Goal: Information Seeking & Learning: Find specific page/section

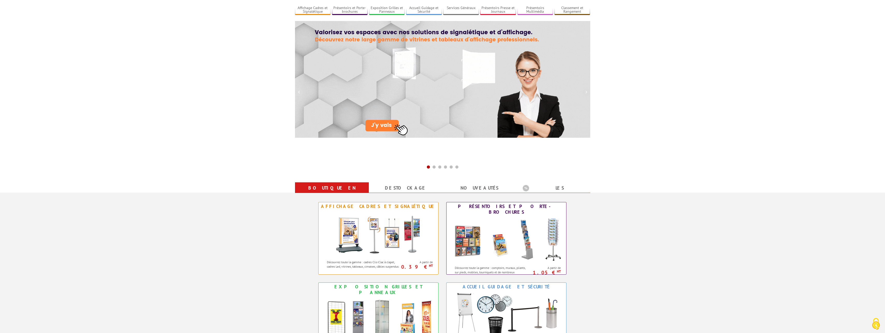
scroll to position [78, 0]
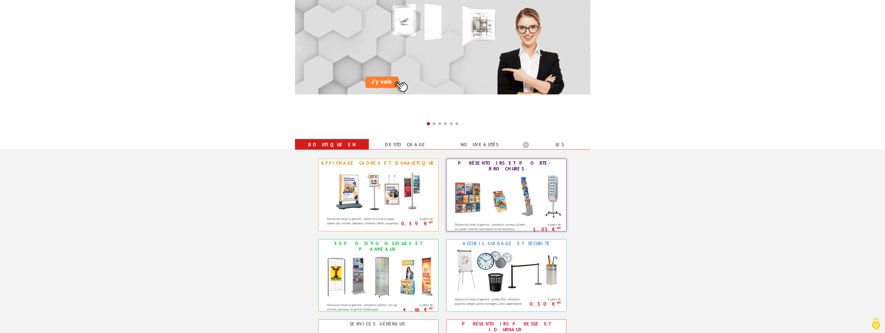
click at [554, 190] on img at bounding box center [506, 196] width 114 height 47
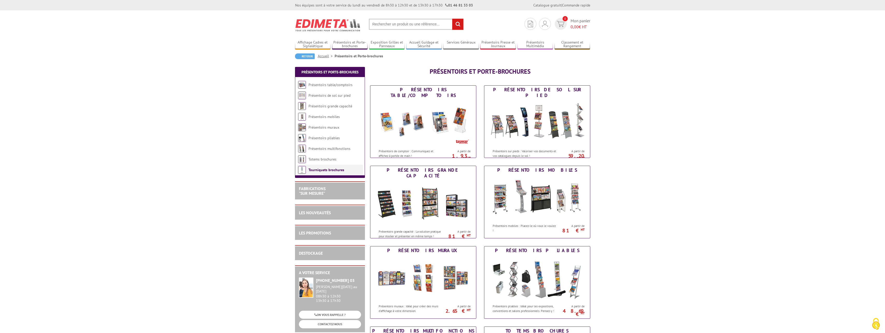
click at [311, 169] on link "Tourniquets brochures" at bounding box center [327, 169] width 36 height 5
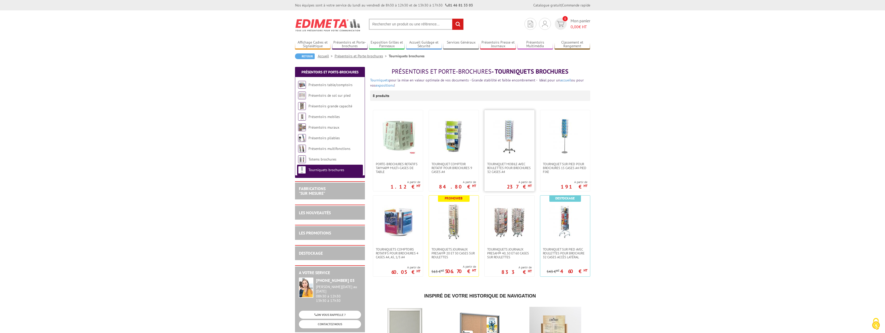
click at [514, 130] on img at bounding box center [509, 136] width 36 height 36
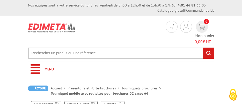
click at [128, 66] on link "Menu" at bounding box center [121, 69] width 187 height 14
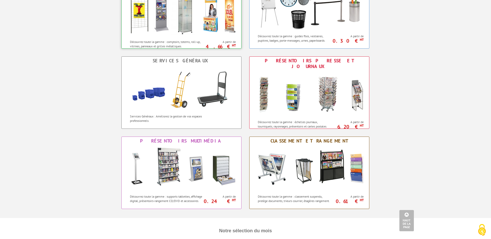
scroll to position [337, 0]
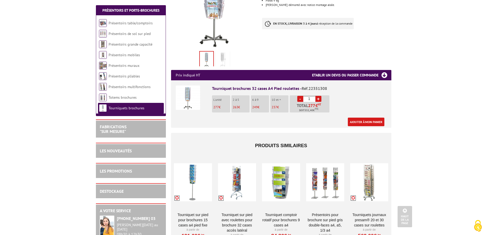
scroll to position [181, 0]
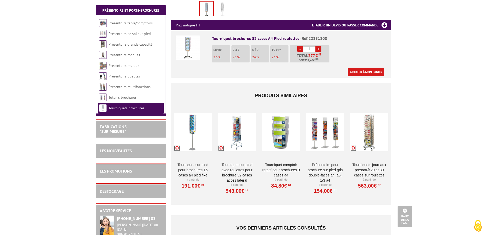
click at [118, 124] on section "FABRICATIONS "Sur Mesure"" at bounding box center [131, 129] width 70 height 18
click at [114, 129] on link "FABRICATIONS "Sur Mesure"" at bounding box center [113, 129] width 27 height 10
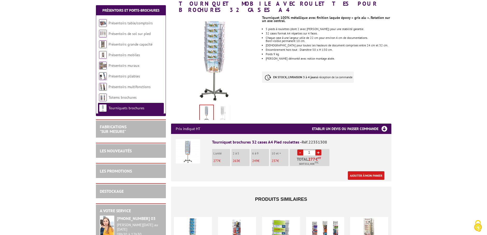
scroll to position [52, 0]
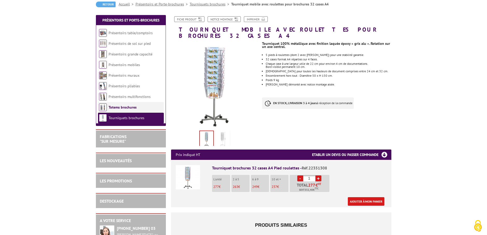
click at [125, 108] on link "Totems brochures" at bounding box center [123, 107] width 28 height 5
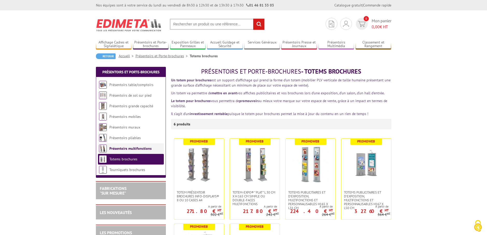
click at [131, 149] on link "Présentoirs multifonctions" at bounding box center [130, 148] width 42 height 5
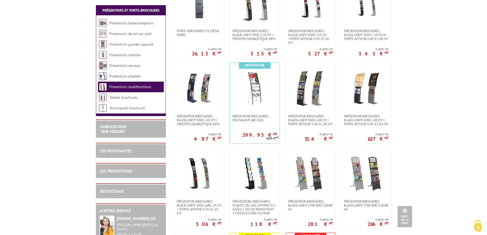
scroll to position [130, 0]
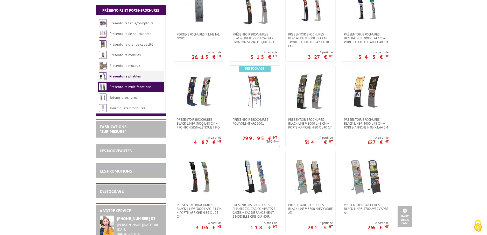
click at [124, 77] on link "Présentoirs pliables" at bounding box center [124, 76] width 31 height 5
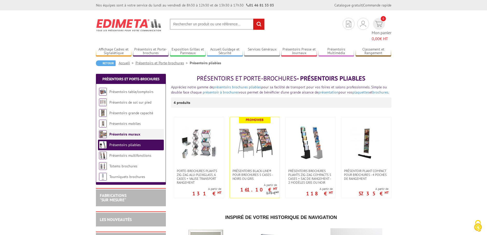
click at [117, 132] on link "Présentoirs muraux" at bounding box center [124, 134] width 31 height 5
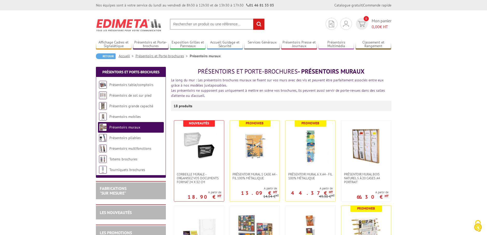
click at [237, 24] on input "text" at bounding box center [217, 24] width 95 height 11
type input "a3"
click at [253, 19] on input "rechercher" at bounding box center [258, 24] width 11 height 11
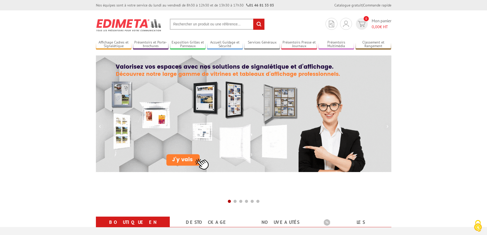
click at [239, 23] on input "text" at bounding box center [217, 24] width 95 height 11
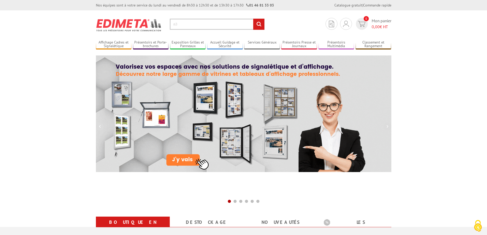
type input "a3"
click at [253, 19] on input "rechercher" at bounding box center [258, 24] width 11 height 11
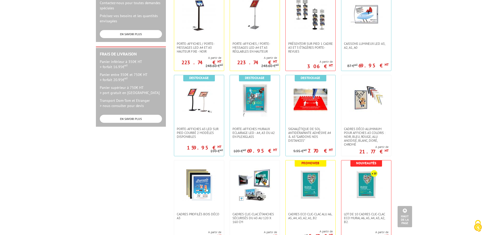
scroll to position [52, 0]
